Goal: Check status

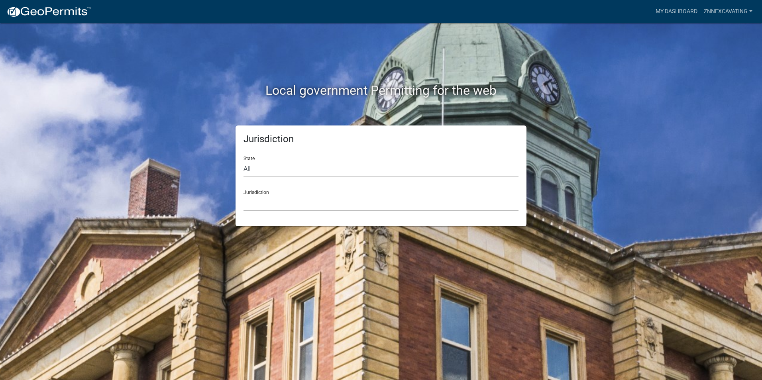
click at [304, 168] on select "All [US_STATE] [US_STATE] [US_STATE] [US_STATE] [US_STATE] [US_STATE] [US_STATE…" at bounding box center [380, 169] width 275 height 16
select select "[US_STATE]"
click at [243, 161] on select "All [US_STATE] [US_STATE] [US_STATE] [US_STATE] [US_STATE] [US_STATE] [US_STATE…" at bounding box center [380, 169] width 275 height 16
click at [272, 203] on select "City of [GEOGRAPHIC_DATA], [US_STATE] City of [GEOGRAPHIC_DATA], [US_STATE] Cit…" at bounding box center [380, 203] width 275 height 16
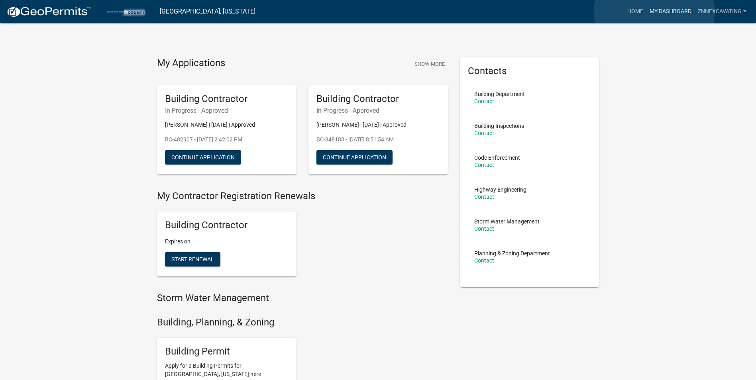
click at [654, 11] on link "My Dashboard" at bounding box center [670, 11] width 48 height 15
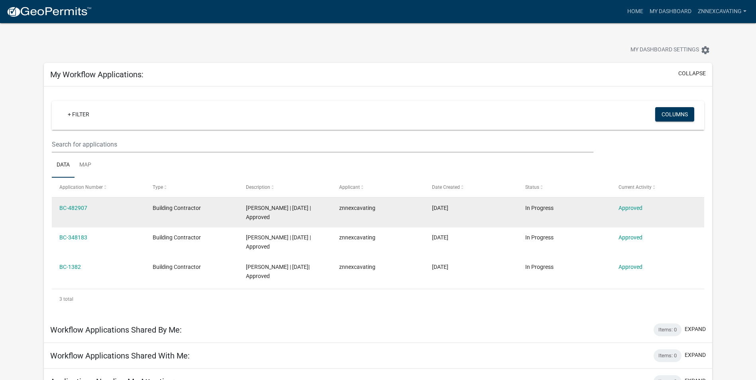
click at [398, 208] on div "znnexcavating" at bounding box center [378, 208] width 78 height 9
click at [68, 205] on link "BC-482907" at bounding box center [73, 208] width 28 height 6
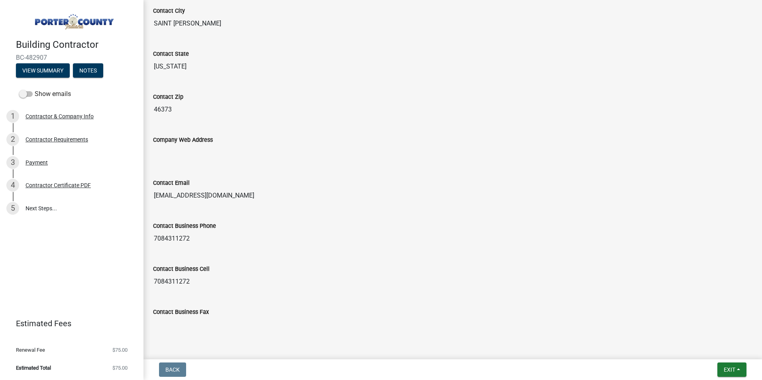
scroll to position [382, 0]
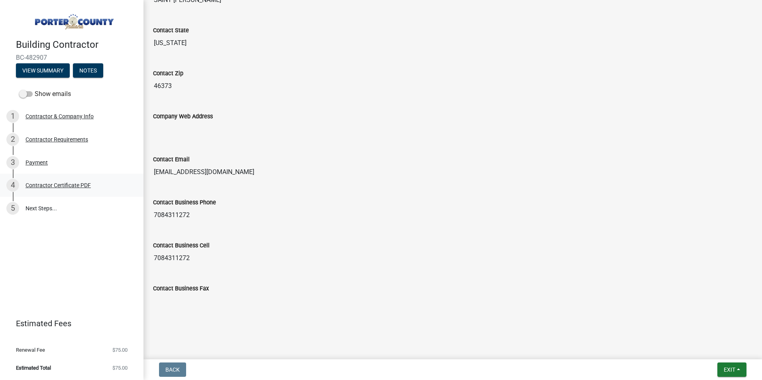
click at [68, 184] on div "Contractor Certificate PDF" at bounding box center [57, 185] width 65 height 6
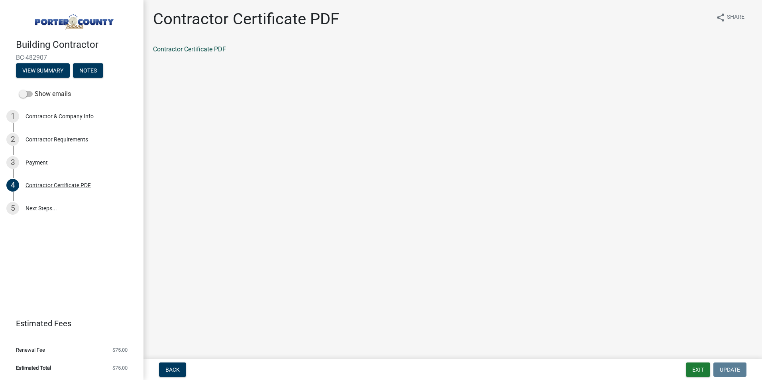
click at [192, 50] on link "Contractor Certificate PDF" at bounding box center [189, 49] width 73 height 8
